Goal: Task Accomplishment & Management: Use online tool/utility

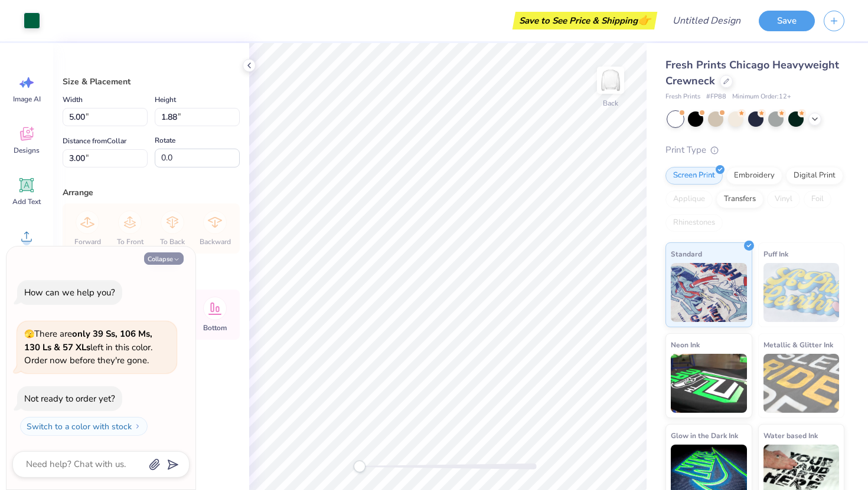
click at [173, 261] on icon "button" at bounding box center [176, 259] width 7 height 7
type textarea "x"
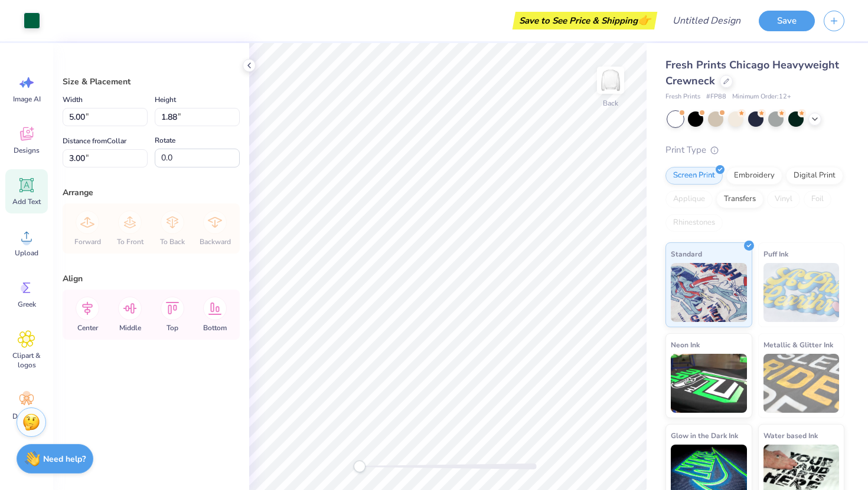
click at [24, 190] on icon at bounding box center [26, 185] width 14 height 14
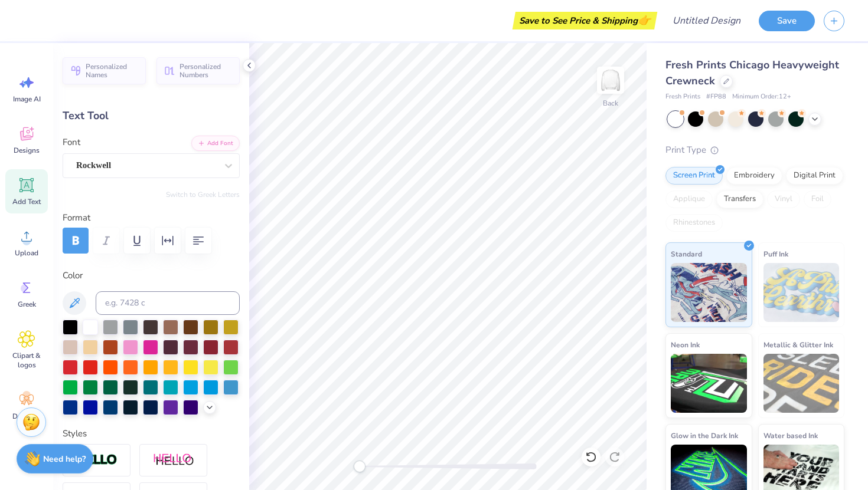
type textarea "T"
type textarea "t"
type textarea "Tri Delt"
type input "2.69"
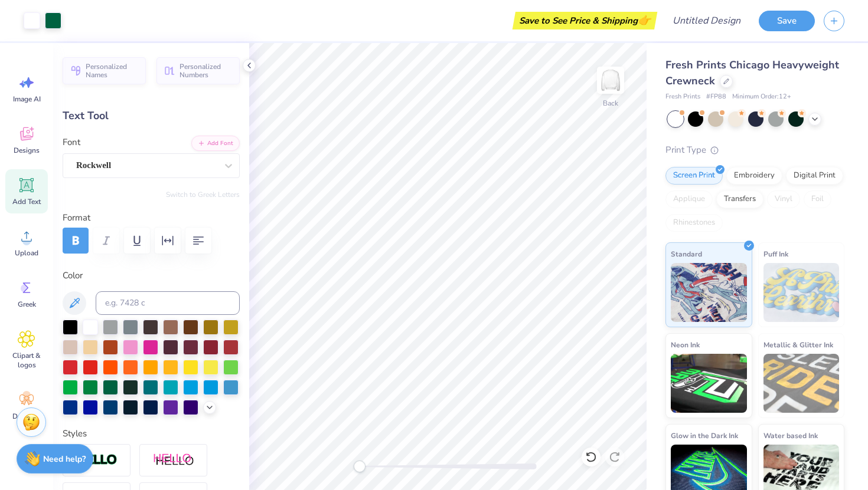
type input "0.50"
type input "3.89"
type input "2.07"
type input "0.16"
type input "4.38"
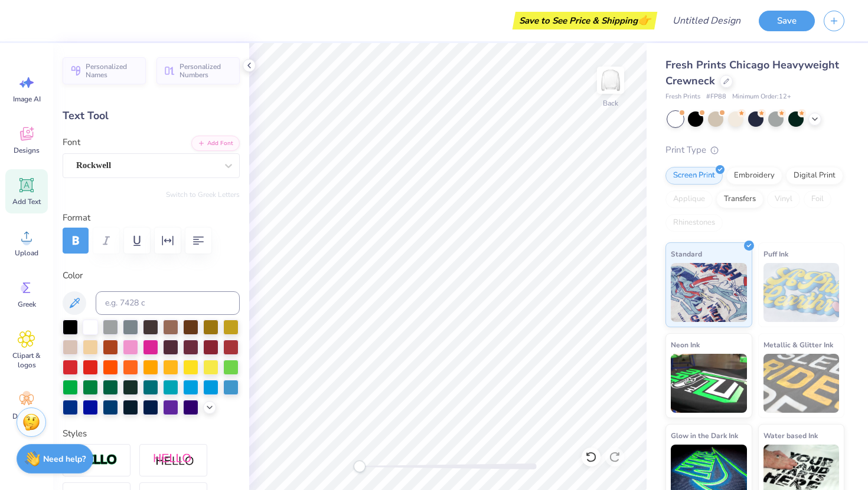
scroll to position [19, 0]
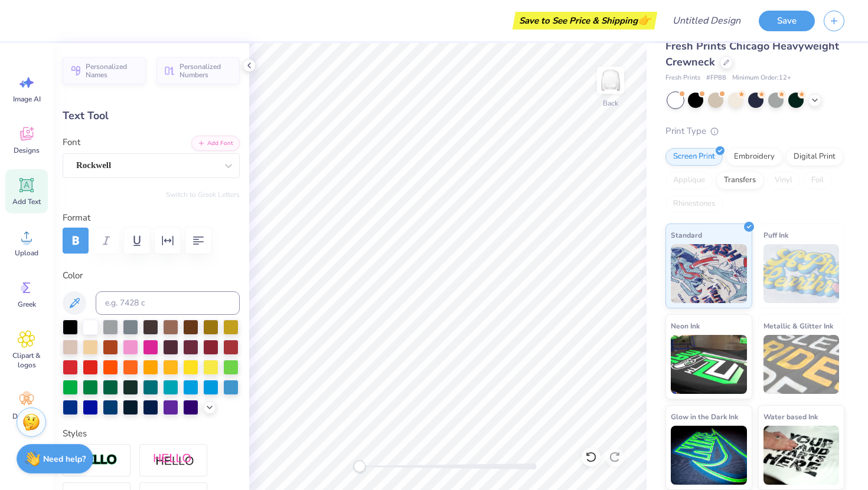
click at [787, 115] on div "Fresh Prints Chicago Heavyweight Crewneck Fresh Prints # FP88 Minimum Order: 12…" at bounding box center [754, 264] width 179 height 452
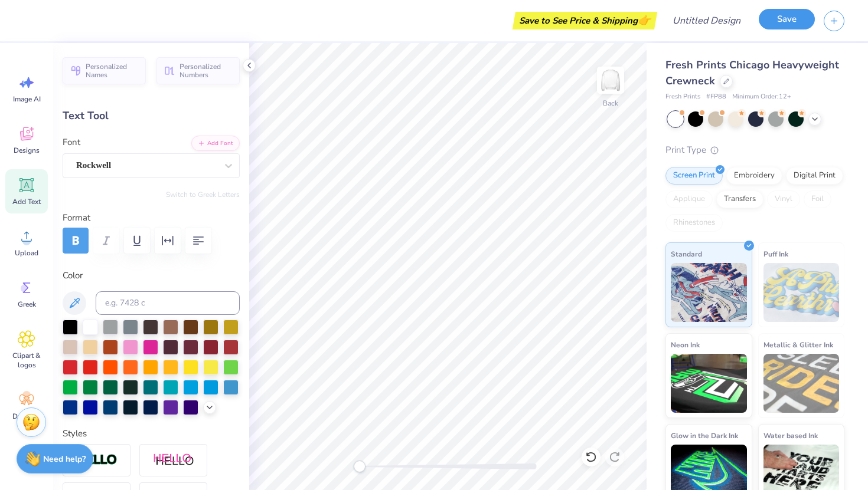
click at [779, 30] on div "Save" at bounding box center [786, 21] width 56 height 21
click at [776, 16] on button "Save" at bounding box center [786, 19] width 56 height 21
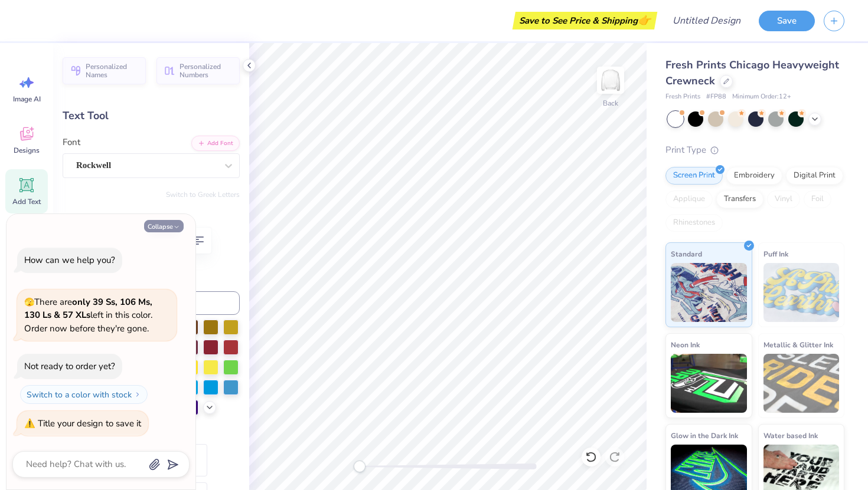
click at [177, 224] on icon "button" at bounding box center [176, 227] width 7 height 7
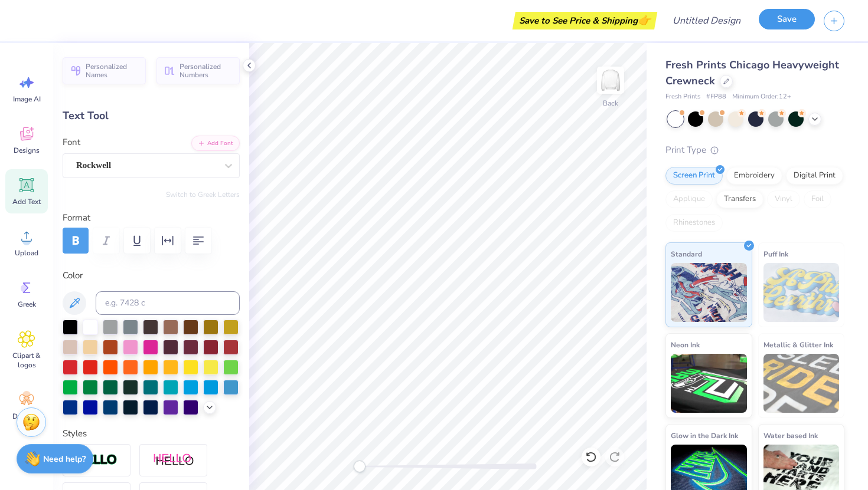
click at [787, 18] on button "Save" at bounding box center [786, 19] width 56 height 21
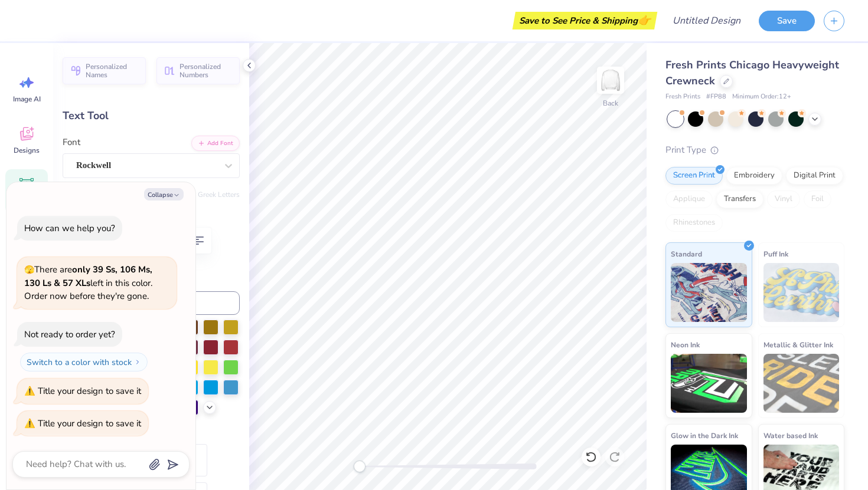
click at [107, 123] on div "Text Tool" at bounding box center [151, 116] width 177 height 16
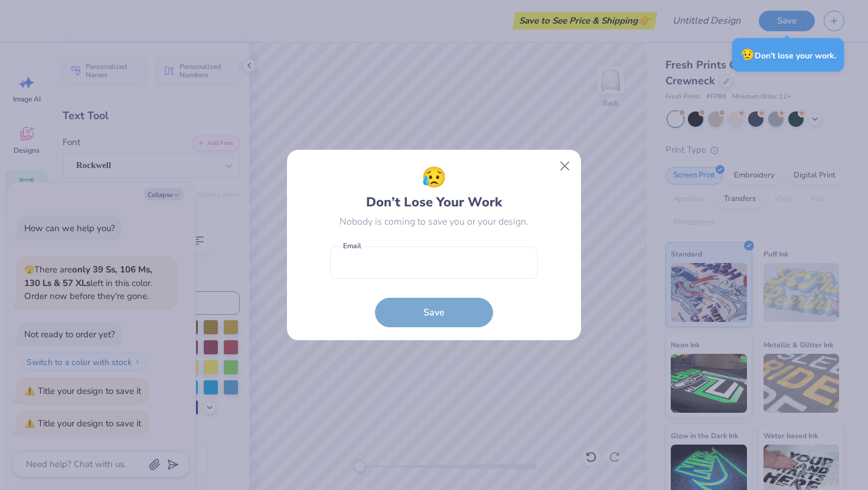
type textarea "x"
